Goal: Feedback & Contribution: Contribute content

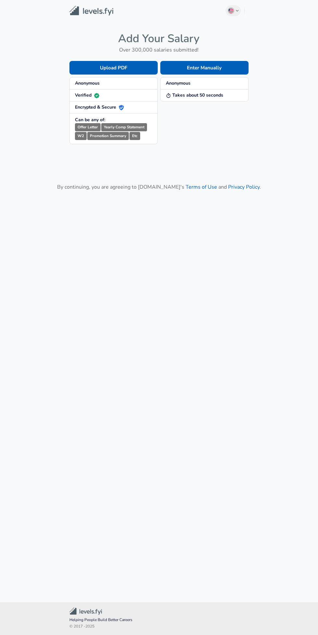
click at [177, 64] on button "Enter Manually" at bounding box center [204, 68] width 88 height 14
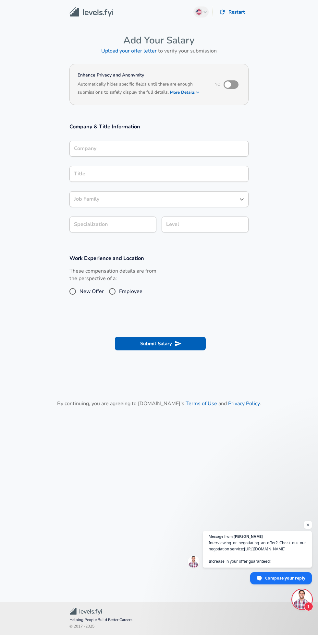
click at [85, 146] on div "Company" at bounding box center [158, 149] width 179 height 16
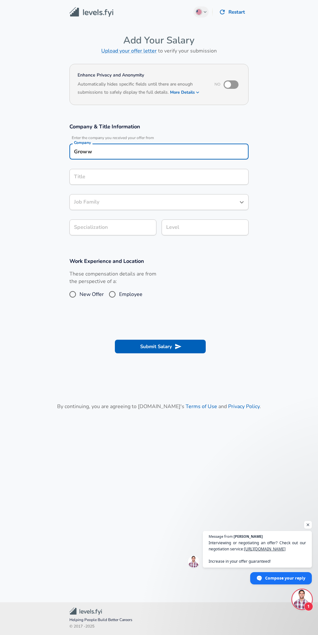
type input "Groww"
click at [98, 179] on div "Title Title" at bounding box center [158, 176] width 179 height 25
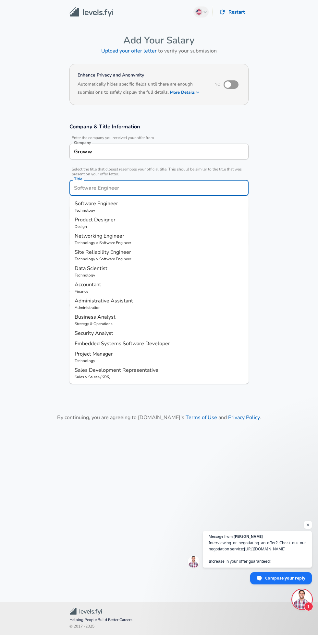
click at [81, 202] on span "Software Engineer" at bounding box center [96, 203] width 43 height 7
type input "Software Engineer"
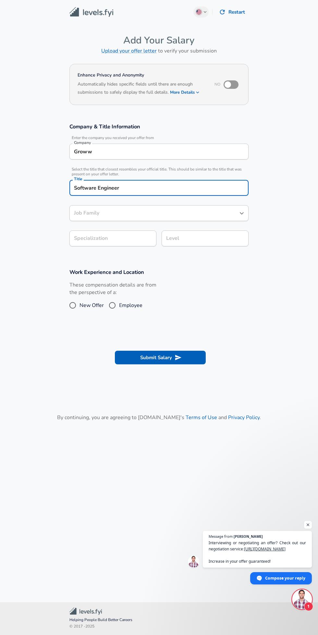
type input "Software Engineer"
click at [84, 239] on body "English (US) Change Restart Add Your Salary Upload your offer letter to verify …" at bounding box center [159, 317] width 318 height 635
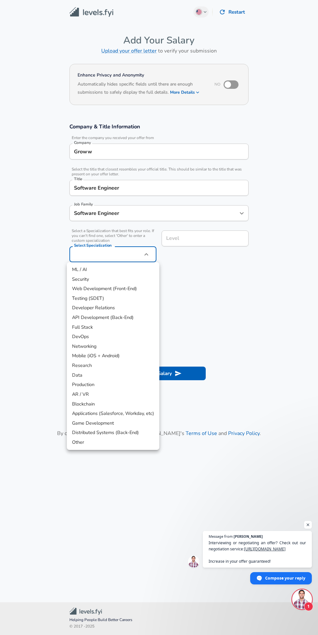
click at [79, 256] on div at bounding box center [159, 317] width 318 height 635
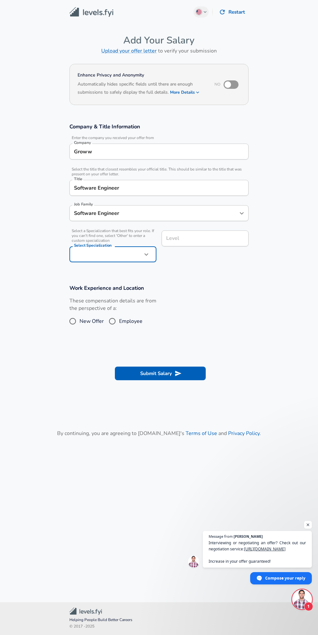
click at [79, 256] on body "English (US) Change Restart Add Your Salary Upload your offer letter to verify …" at bounding box center [159, 317] width 318 height 635
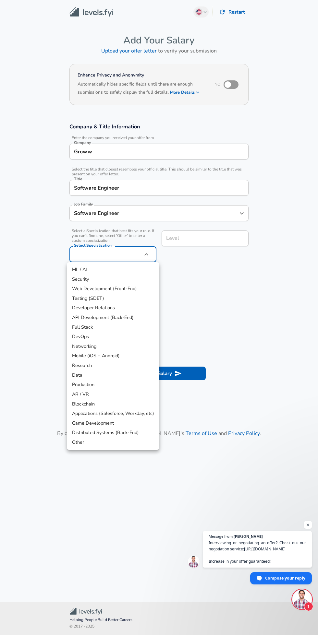
click at [131, 322] on li "Full Stack" at bounding box center [113, 327] width 92 height 10
type input "Full Stack"
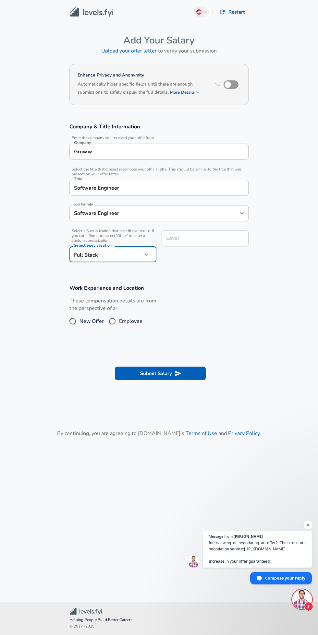
click at [210, 239] on div "Level Level" at bounding box center [202, 245] width 92 height 41
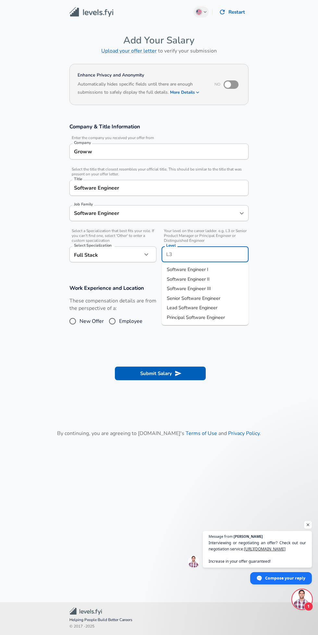
click at [208, 266] on li "Software Engineer I" at bounding box center [204, 270] width 87 height 10
type input "Software Engineer I"
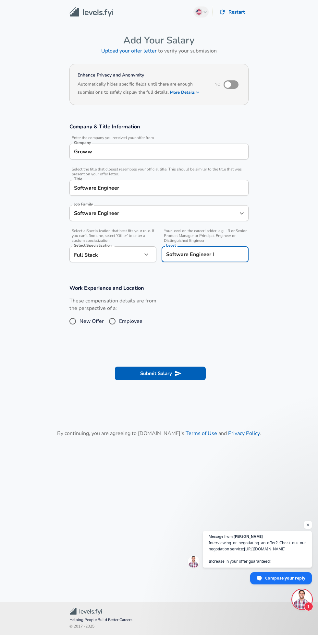
click at [74, 323] on input "New Offer" at bounding box center [73, 321] width 14 height 10
radio input "true"
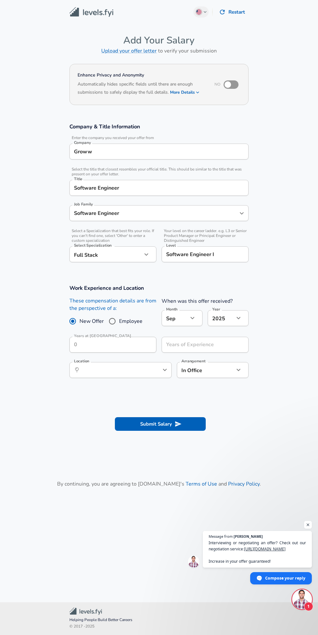
click at [192, 318] on icon "button" at bounding box center [192, 318] width 8 height 8
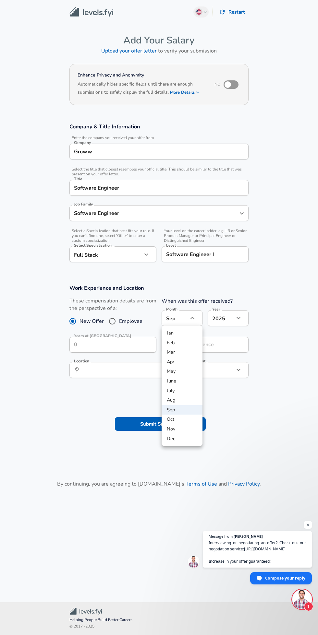
click at [181, 390] on li "July" at bounding box center [181, 391] width 41 height 10
type input "7"
click at [211, 346] on input "Years of Experience" at bounding box center [197, 345] width 73 height 16
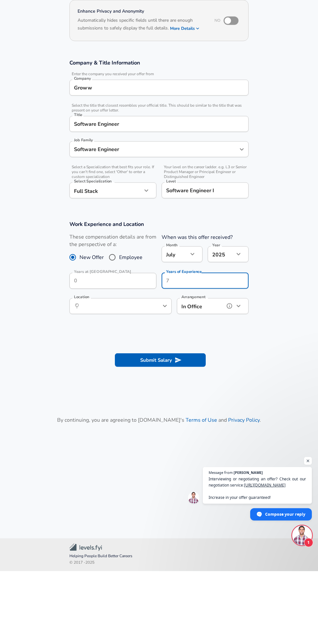
click at [230, 373] on icon "help" at bounding box center [229, 370] width 6 height 6
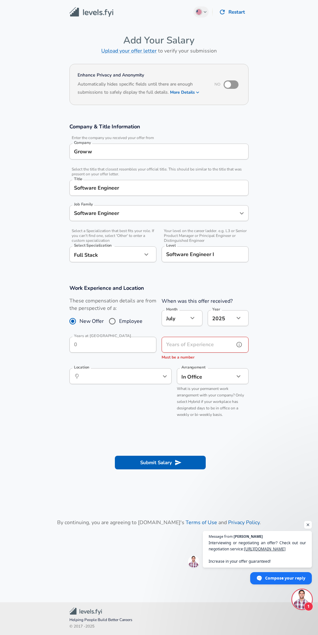
click at [216, 344] on input "Years of Experience" at bounding box center [197, 345] width 73 height 16
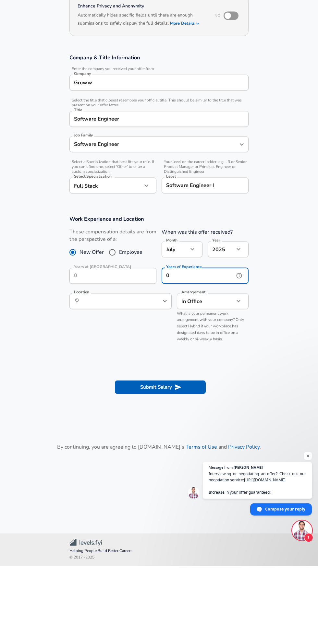
click at [80, 360] on label "Location" at bounding box center [81, 361] width 15 height 4
type input "0"
click at [80, 365] on input "Location" at bounding box center [113, 370] width 66 height 10
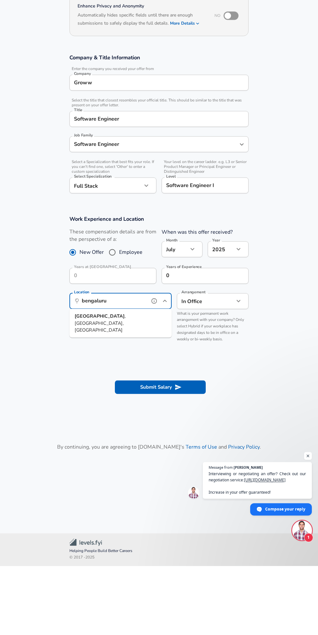
click at [88, 385] on strong "Bengaluru" at bounding box center [100, 384] width 50 height 6
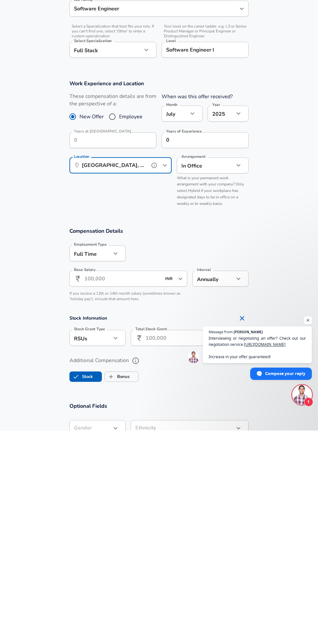
type input "Bengaluru, KA, India"
click at [100, 484] on input "Base Salary" at bounding box center [122, 483] width 77 height 16
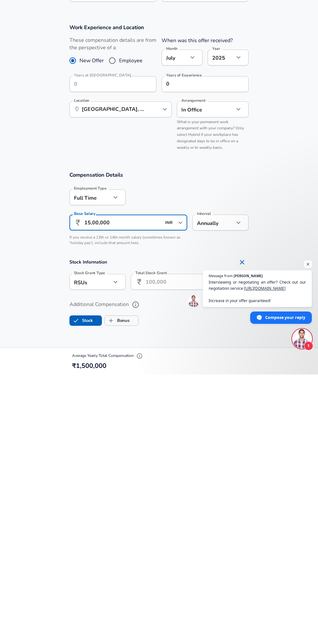
type input "15,00,000"
click at [93, 541] on body "English (US) Change Restart Add Your Salary Upload your offer letter to verify …" at bounding box center [159, 317] width 318 height 635
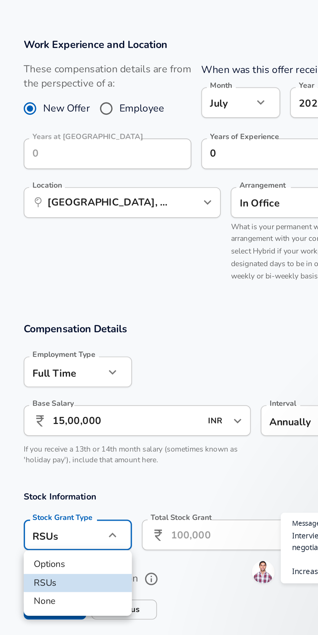
click at [97, 555] on li "Options" at bounding box center [97, 558] width 56 height 10
type input "option"
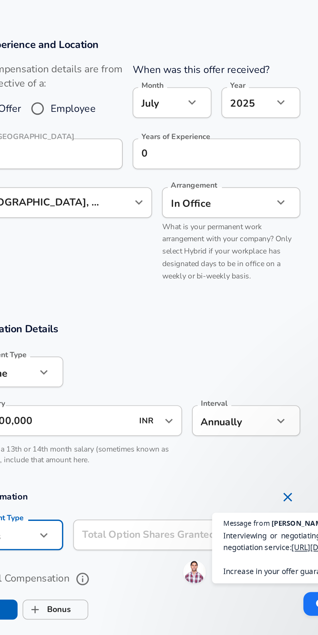
click at [199, 542] on input "Total Option Shares Granted" at bounding box center [182, 542] width 103 height 16
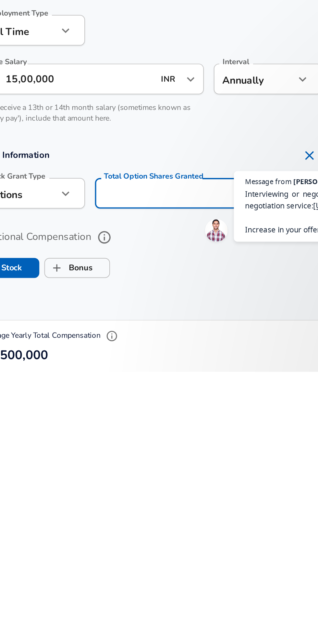
scroll to position [3, 0]
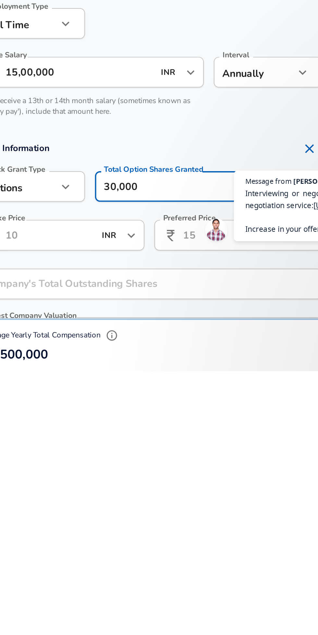
type input "300,000"
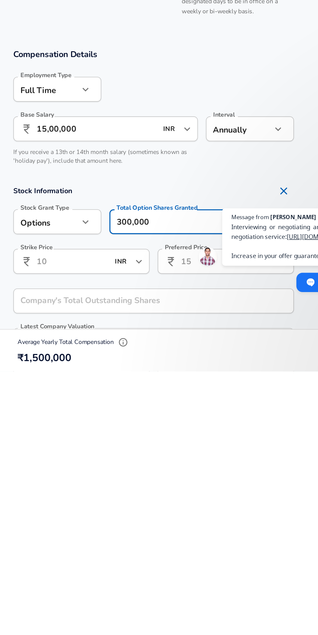
scroll to position [2, 0]
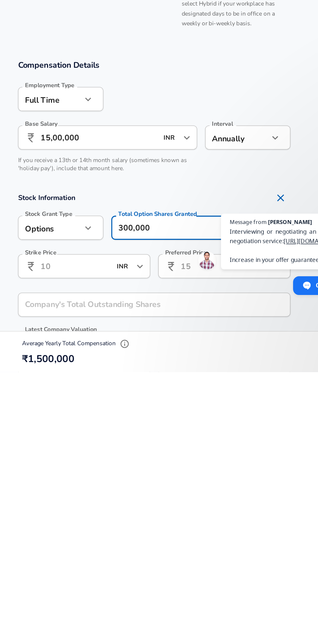
click at [242, 520] on icon "Remove Section" at bounding box center [242, 521] width 8 height 8
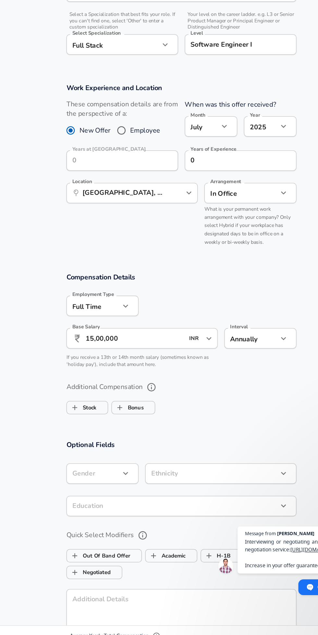
scroll to position [99, 0]
click at [77, 443] on input "Stock" at bounding box center [76, 438] width 12 height 12
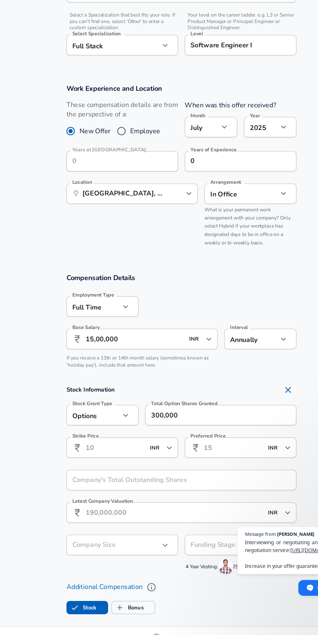
checkbox input "true"
click at [206, 470] on input "Preferred Price" at bounding box center [193, 469] width 34 height 16
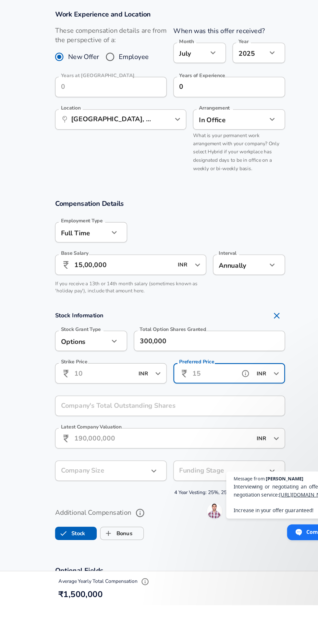
scroll to position [113, 0]
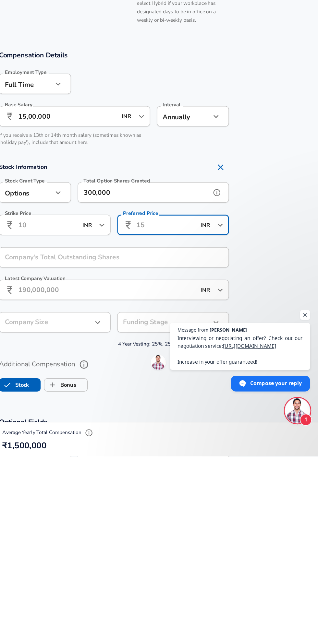
click at [166, 432] on input "300,000" at bounding box center [182, 429] width 103 height 16
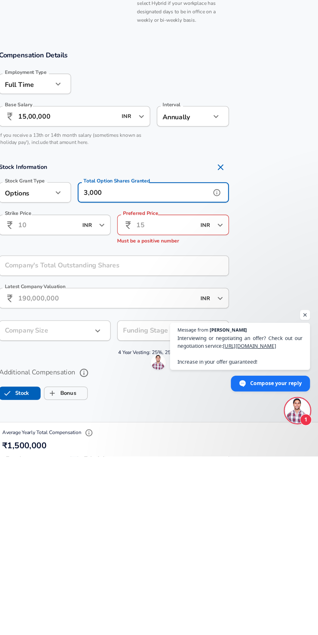
type input "3,000"
click at [185, 456] on input "Preferred Price" at bounding box center [193, 455] width 34 height 16
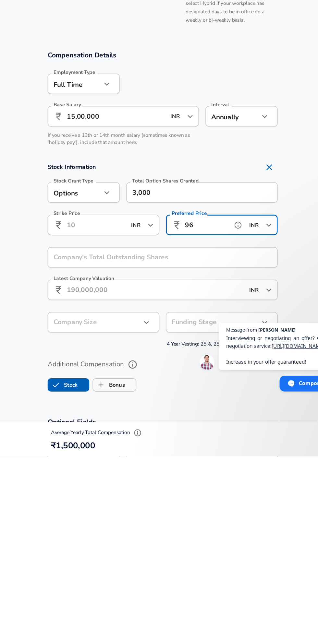
type input "96"
click at [90, 445] on label "Strike Price" at bounding box center [84, 446] width 21 height 4
click at [90, 447] on input "Strike Price" at bounding box center [101, 455] width 34 height 16
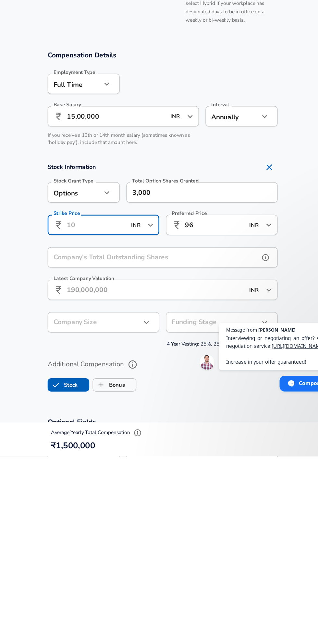
click at [86, 479] on input "Company's Total Outstanding Shares" at bounding box center [151, 480] width 165 height 16
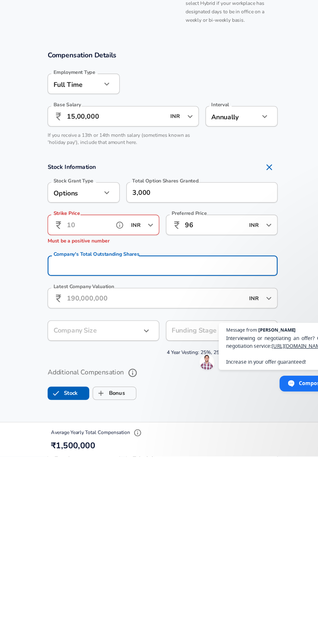
click at [91, 454] on input "Strike Price" at bounding box center [101, 455] width 34 height 16
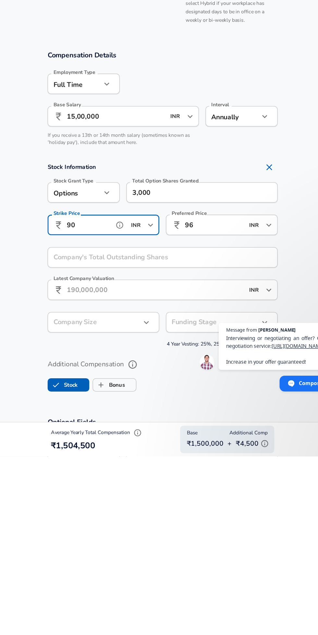
type input "9"
click at [81, 478] on input "Company's Total Outstanding Shares" at bounding box center [151, 480] width 165 height 16
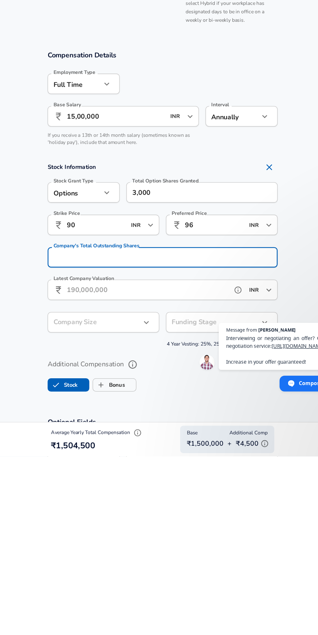
click at [93, 506] on input "Latest Company Valuation" at bounding box center [147, 505] width 126 height 16
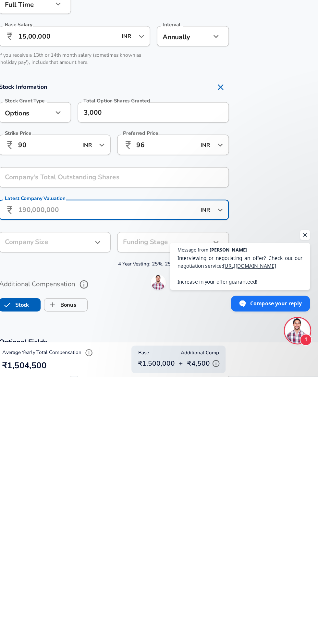
click at [177, 578] on ul "Stock Bonus" at bounding box center [158, 577] width 179 height 13
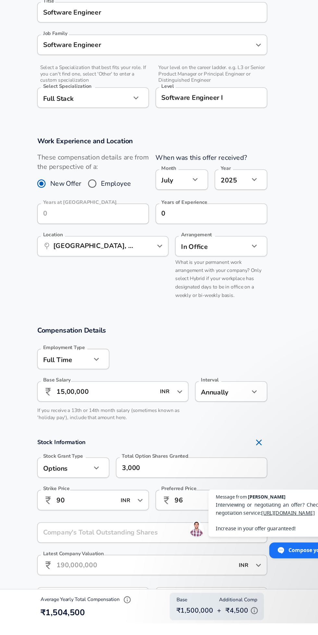
scroll to position [41, 0]
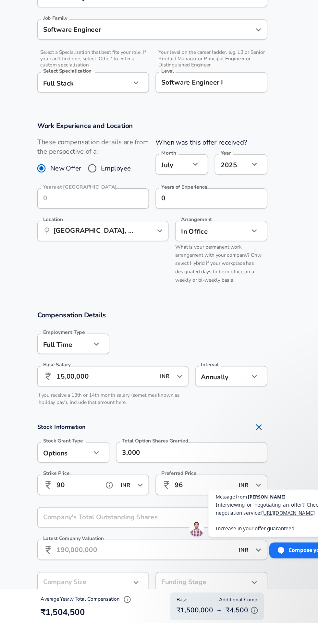
click at [97, 528] on input "90" at bounding box center [101, 527] width 34 height 16
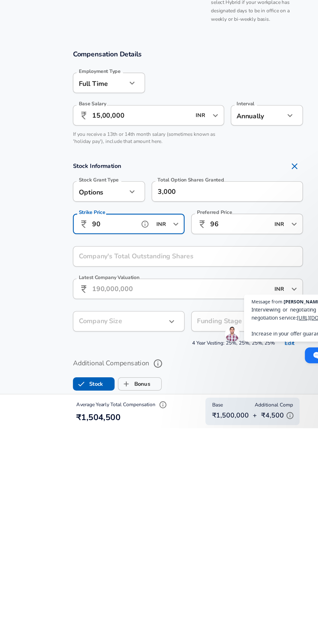
scroll to position [92, 0]
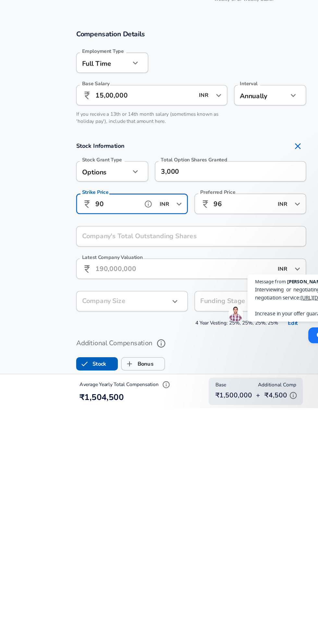
type input "9"
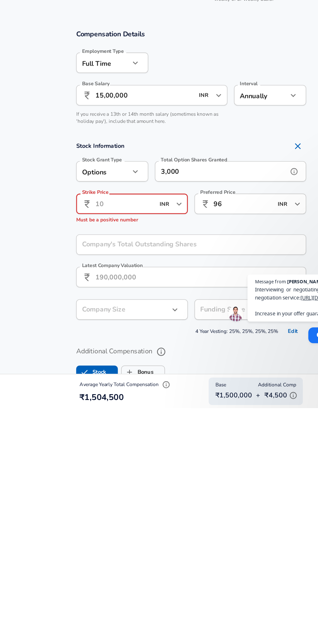
click at [153, 449] on input "3,000" at bounding box center [182, 451] width 103 height 16
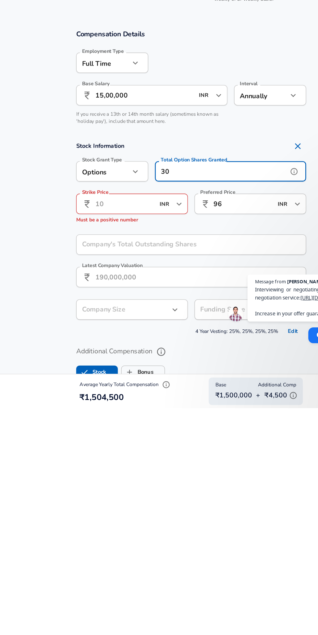
type input "3"
type input "1"
type input "750"
click at [90, 476] on input "Strike Price" at bounding box center [101, 476] width 34 height 16
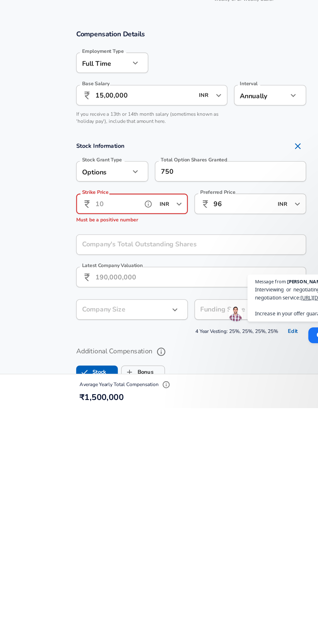
click at [125, 475] on icon "help" at bounding box center [126, 476] width 6 height 6
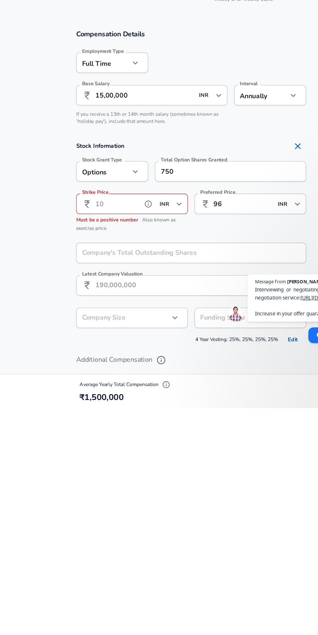
scroll to position [91, 0]
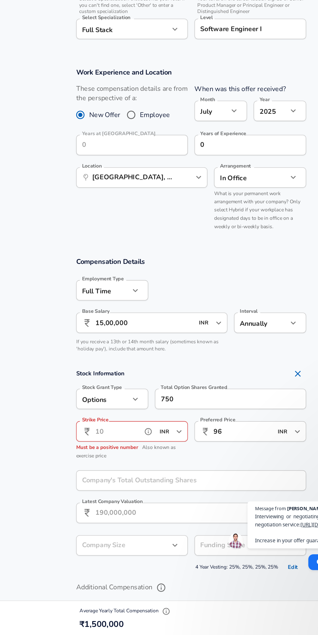
click at [126, 473] on icon "help" at bounding box center [126, 476] width 6 height 6
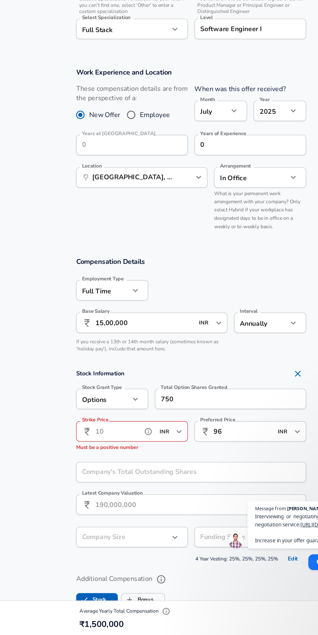
click at [126, 473] on icon "help" at bounding box center [126, 476] width 6 height 6
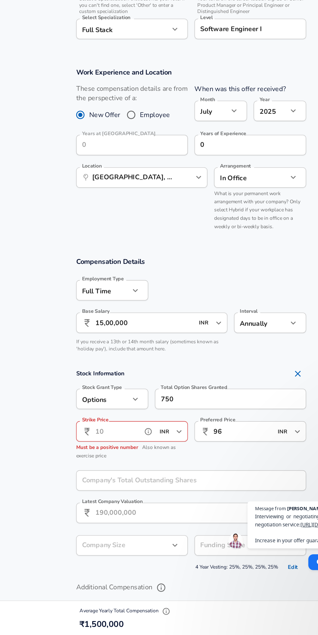
click at [104, 476] on input "Strike Price" at bounding box center [101, 476] width 34 height 16
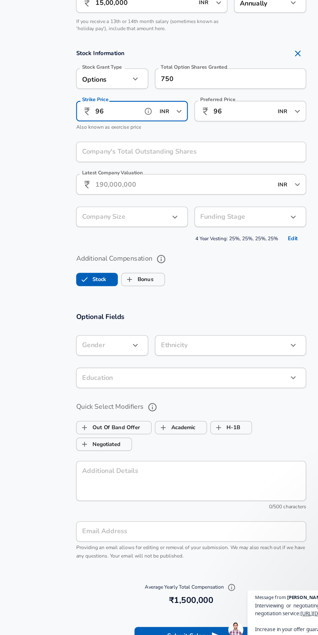
scroll to position [410, 0]
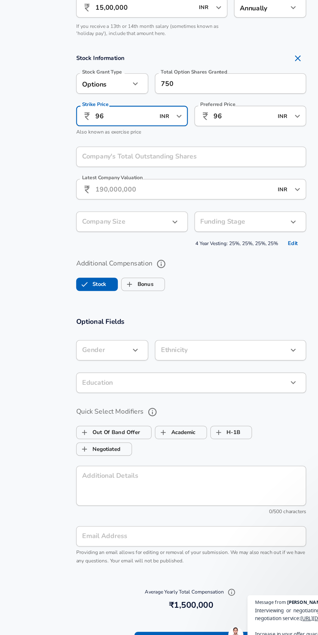
click at [43, 180] on section "Stock Information Stock Grant Type Options option Stock Grant Type Total Option…" at bounding box center [159, 184] width 318 height 156
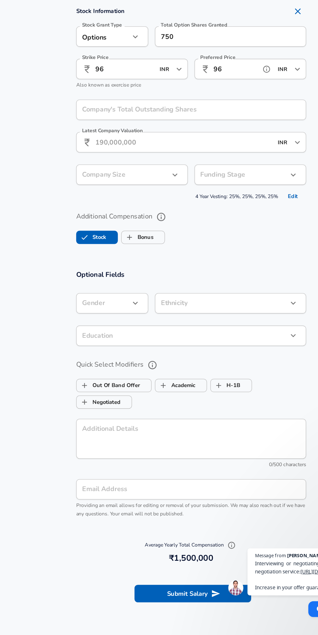
click at [179, 157] on input "96" at bounding box center [193, 158] width 34 height 16
click at [191, 160] on input "96" at bounding box center [193, 158] width 34 height 16
click at [217, 158] on icon "help" at bounding box center [218, 158] width 6 height 6
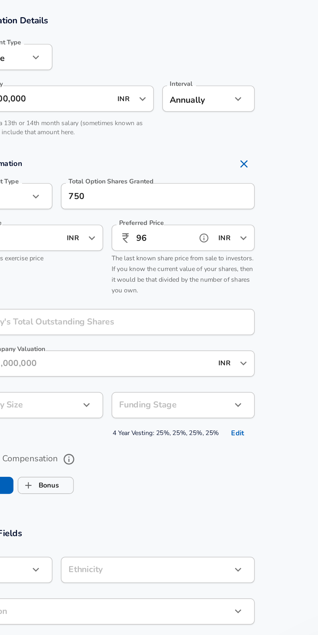
scroll to position [392, 0]
click at [185, 173] on input "96" at bounding box center [193, 176] width 34 height 16
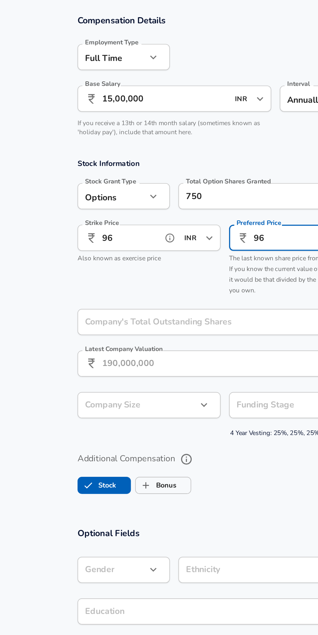
click at [101, 177] on input "96" at bounding box center [101, 176] width 34 height 16
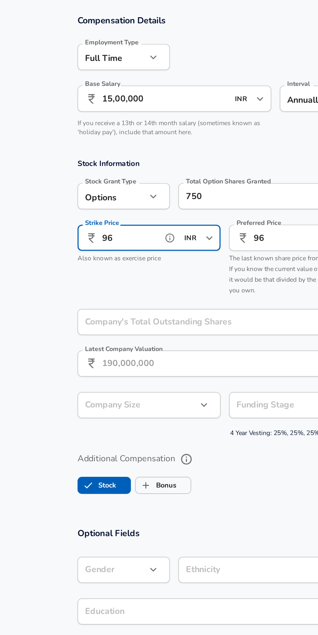
type input "9"
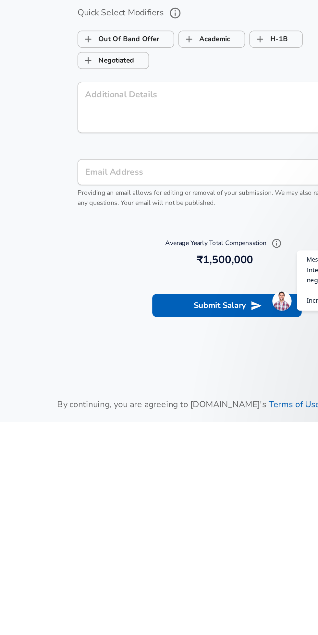
type input "0"
click at [71, 527] on div "Average Yearly Total Compensation 1,500,000 ₹1,500,000" at bounding box center [158, 532] width 179 height 27
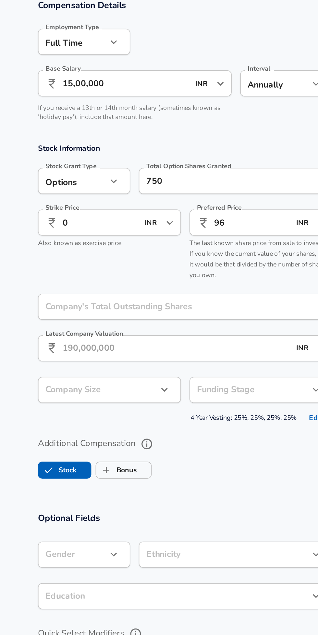
scroll to position [431, 0]
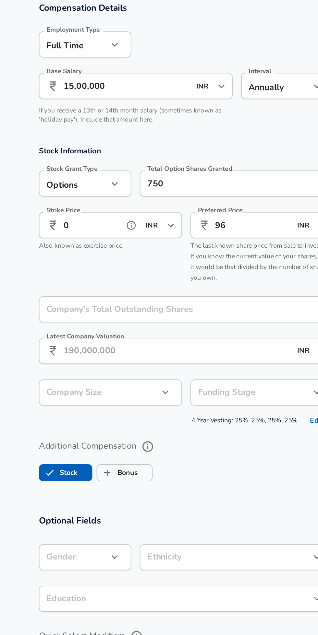
click at [94, 139] on input "0" at bounding box center [101, 137] width 34 height 16
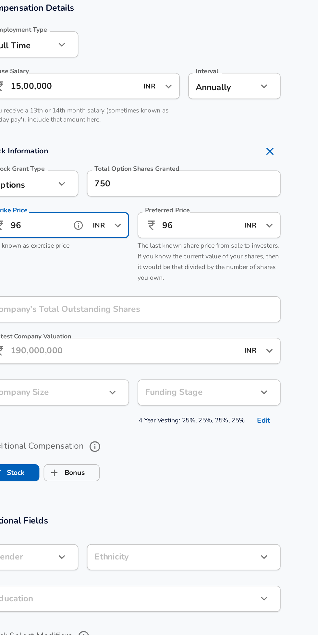
type input "96"
click at [184, 137] on input "96" at bounding box center [193, 137] width 34 height 16
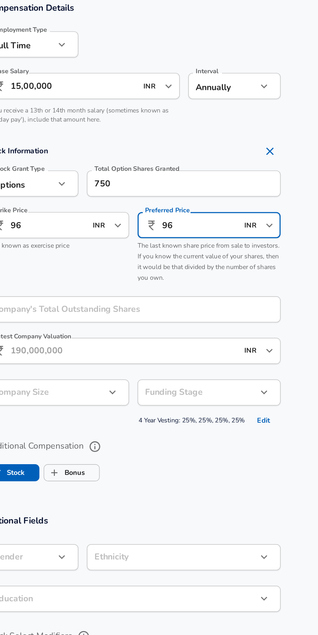
click at [141, 164] on div "Strike Price ​ 96 INR ​ Strike Price Also known as exercise price" at bounding box center [110, 149] width 92 height 51
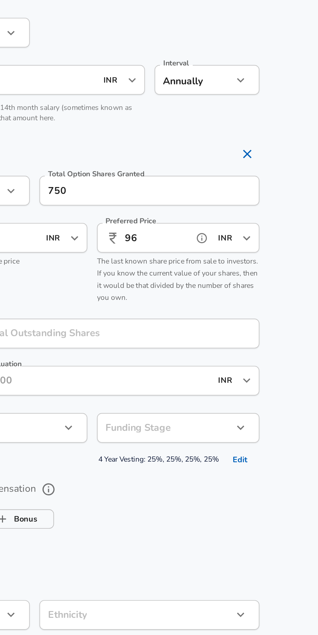
click at [182, 135] on input "96" at bounding box center [193, 137] width 34 height 16
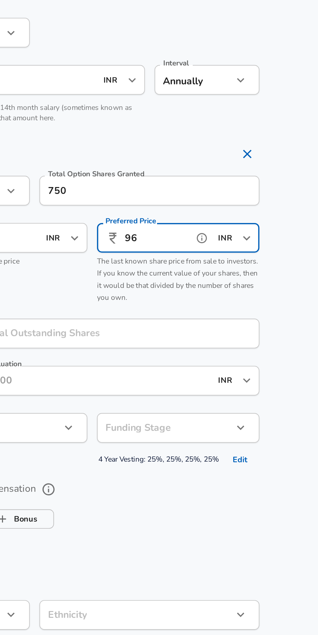
type input "9"
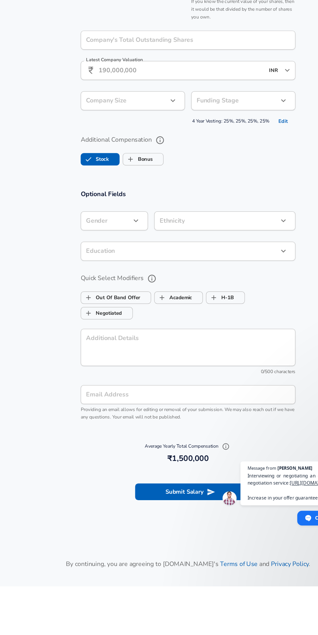
type input "30"
click at [35, 322] on section "Optional Fields Gender ​ Gender Ethnicity ​ Ethnicity Education ​ Education Qui…" at bounding box center [159, 404] width 318 height 214
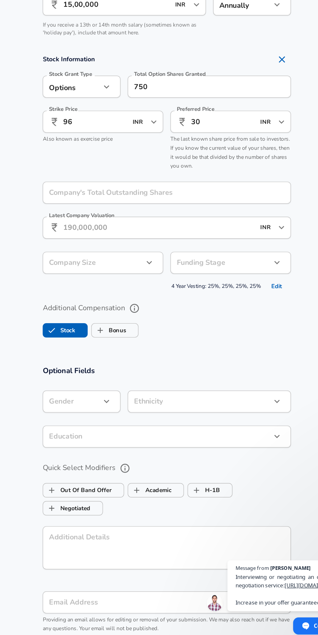
scroll to position [353, 0]
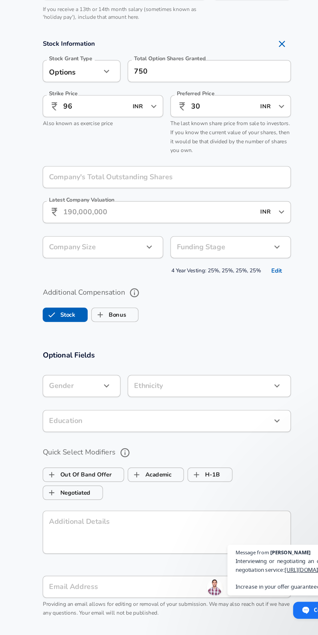
click at [115, 365] on input "Bonus" at bounding box center [111, 365] width 12 height 12
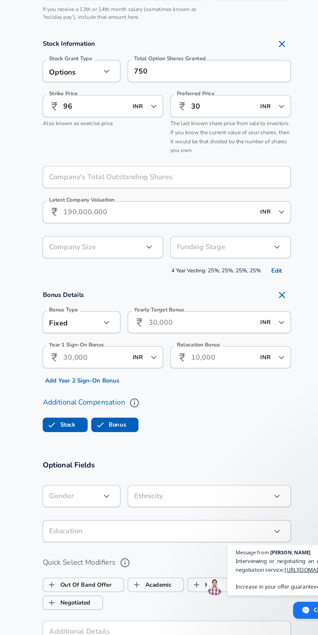
checkbox input "true"
click at [189, 371] on input "Yearly Target Bonus" at bounding box center [184, 370] width 77 height 16
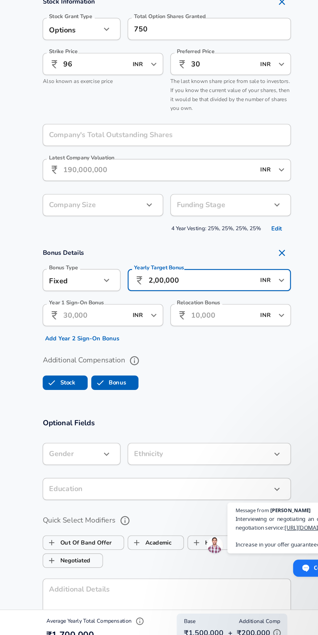
type input "2,00,000"
click at [203, 396] on input "Relocation Bonus" at bounding box center [199, 396] width 46 height 16
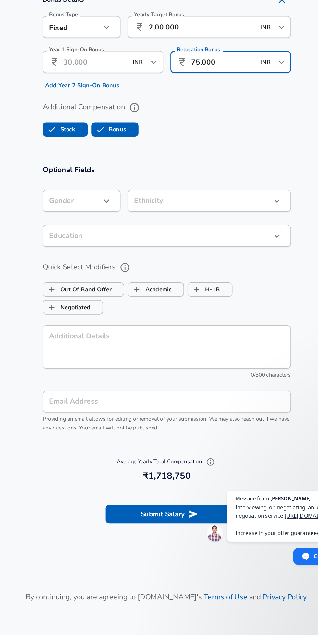
scroll to position [528, 0]
type input "75,000"
click at [170, 549] on button "Submit Salary" at bounding box center [160, 548] width 91 height 14
